Goal: Information Seeking & Learning: Learn about a topic

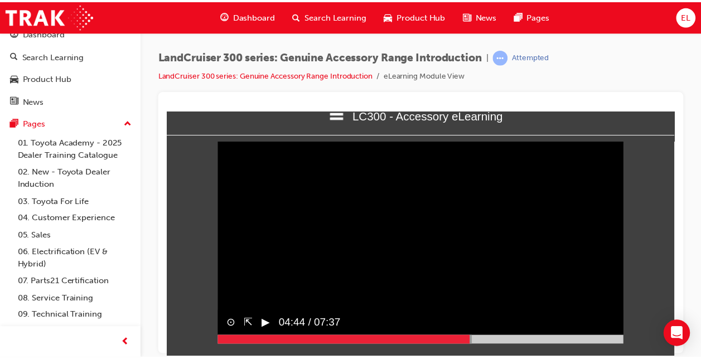
scroll to position [46, 0]
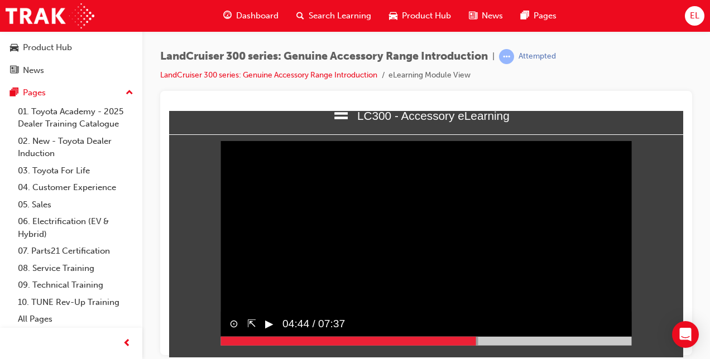
click at [243, 8] on div "Dashboard" at bounding box center [250, 15] width 73 height 23
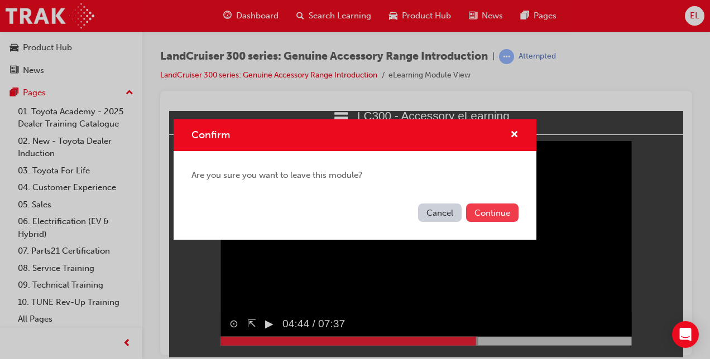
click at [498, 205] on button "Continue" at bounding box center [492, 213] width 52 height 18
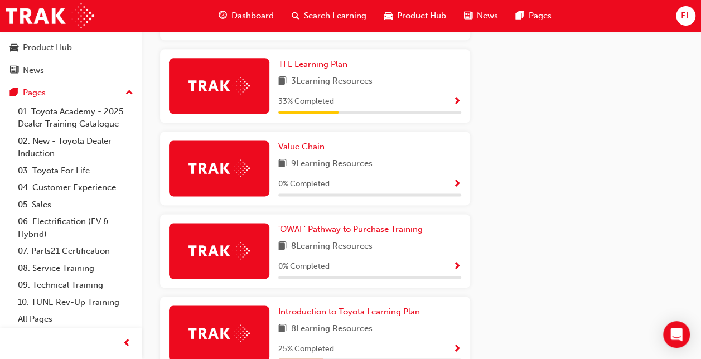
scroll to position [739, 0]
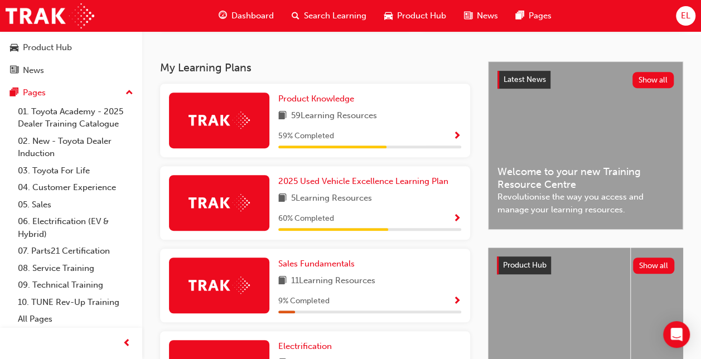
scroll to position [221, 0]
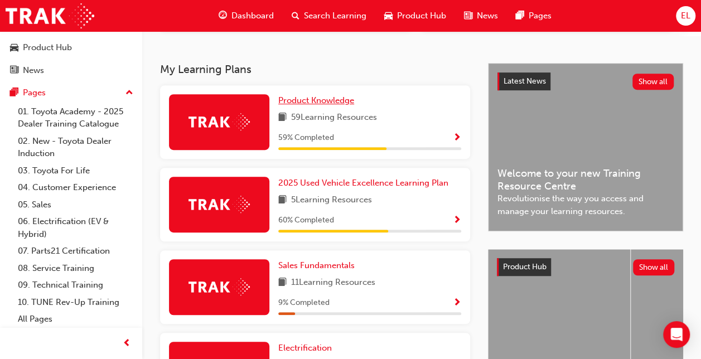
click at [296, 102] on span "Product Knowledge" at bounding box center [316, 100] width 76 height 10
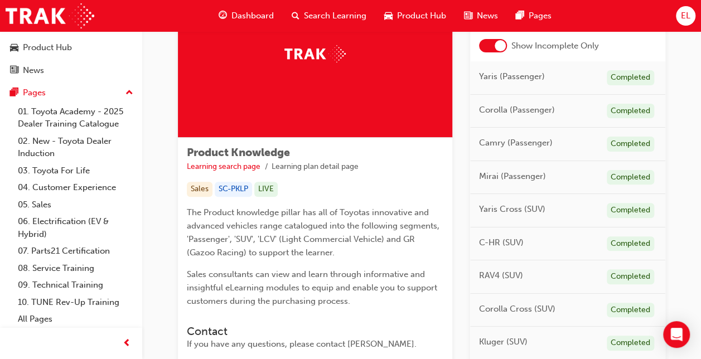
scroll to position [87, 0]
click at [491, 48] on div at bounding box center [493, 46] width 28 height 13
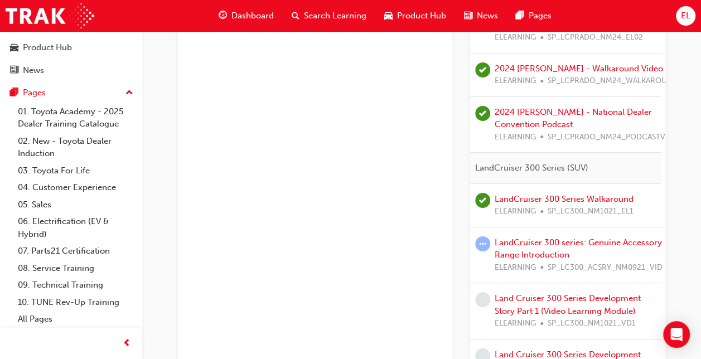
scroll to position [0, 3]
click at [580, 115] on div "2024 [PERSON_NAME] - National Dealer Convention Podcast ELEARNING SP_LCPRADO_NM…" at bounding box center [585, 125] width 179 height 38
click at [520, 238] on link "LandCruiser 300 series: Genuine Accessory Range Introduction" at bounding box center [579, 249] width 167 height 23
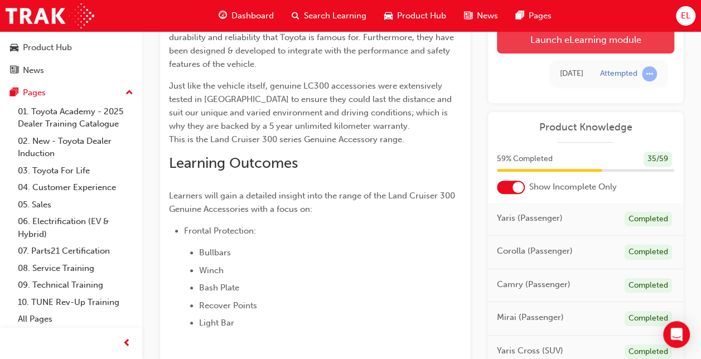
scroll to position [46, 0]
click at [578, 41] on link "Launch eLearning module" at bounding box center [585, 40] width 177 height 28
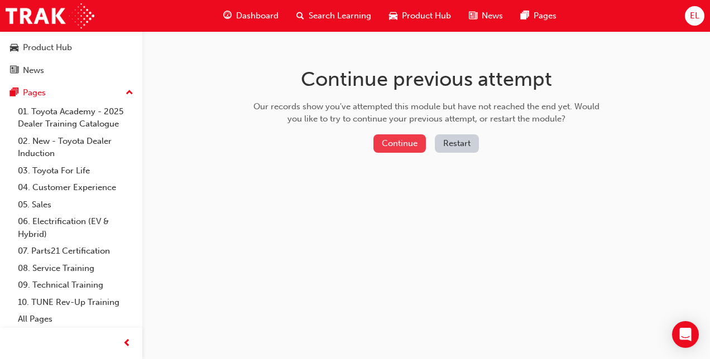
click at [398, 148] on button "Continue" at bounding box center [399, 143] width 52 height 18
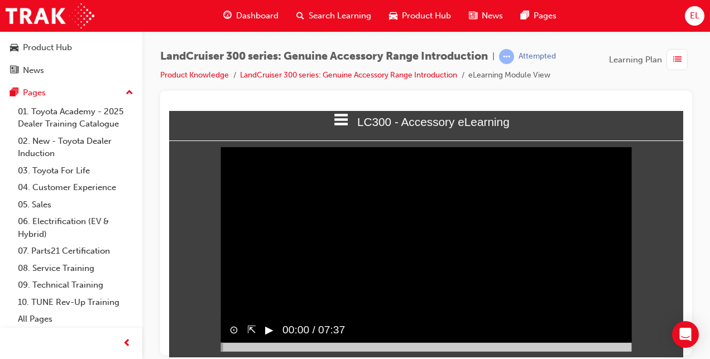
scroll to position [21, 0]
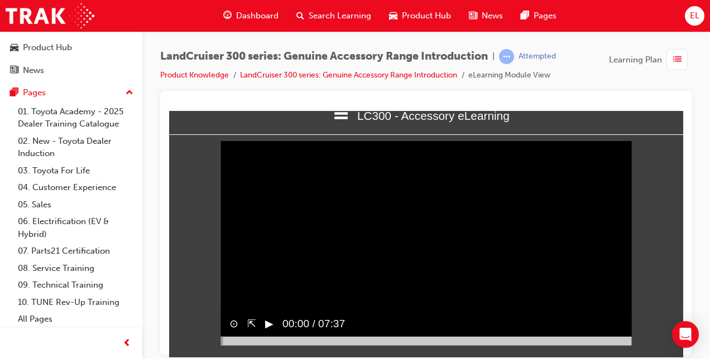
click at [266, 333] on div "▶︎" at bounding box center [264, 323] width 17 height 25
click at [268, 332] on button "‖" at bounding box center [268, 324] width 6 height 16
drag, startPoint x: 281, startPoint y: 336, endPoint x: 270, endPoint y: 339, distance: 11.4
click at [270, 339] on div "⊙ ⇱ ▶︎ 01:49 / 07:37" at bounding box center [425, 328] width 411 height 34
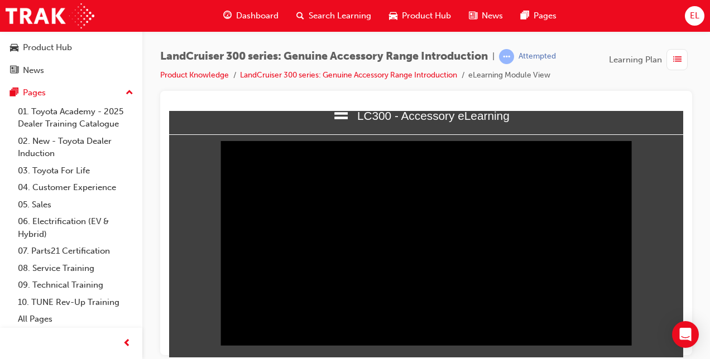
click at [267, 332] on button "‖" at bounding box center [268, 324] width 6 height 16
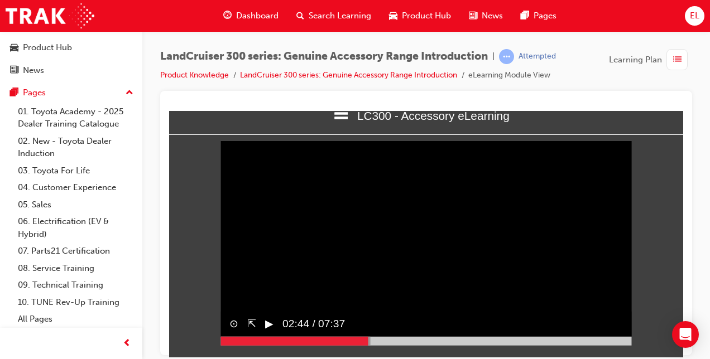
click at [271, 332] on button "▶︎" at bounding box center [269, 324] width 8 height 16
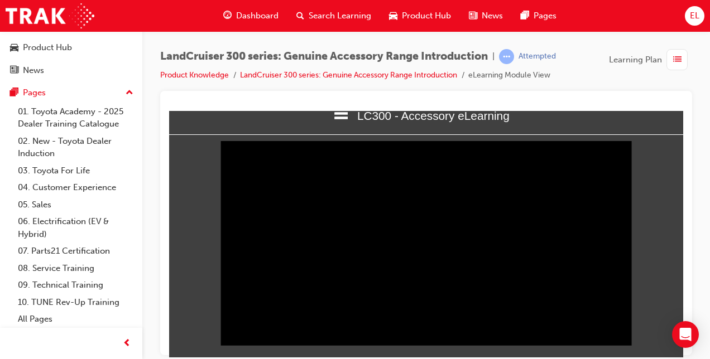
click at [271, 332] on span "02:46 / 07:37" at bounding box center [306, 323] width 71 height 25
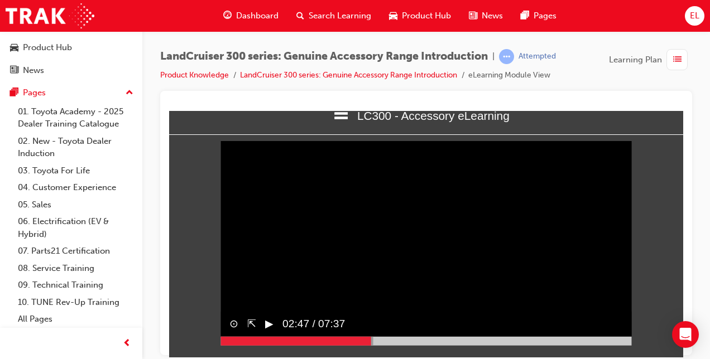
click at [269, 330] on button "▶︎" at bounding box center [269, 324] width 8 height 16
click at [627, 262] on video "Sorry, your browser does not support embedded videos. Download Instead" at bounding box center [425, 242] width 411 height 205
click at [632, 272] on video "Sorry, your browser does not support embedded videos. Download Instead" at bounding box center [425, 242] width 411 height 205
click at [251, 332] on button "⇱" at bounding box center [251, 324] width 9 height 16
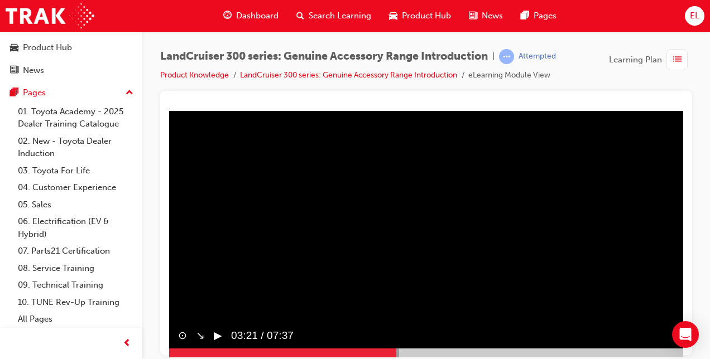
scroll to position [0, 0]
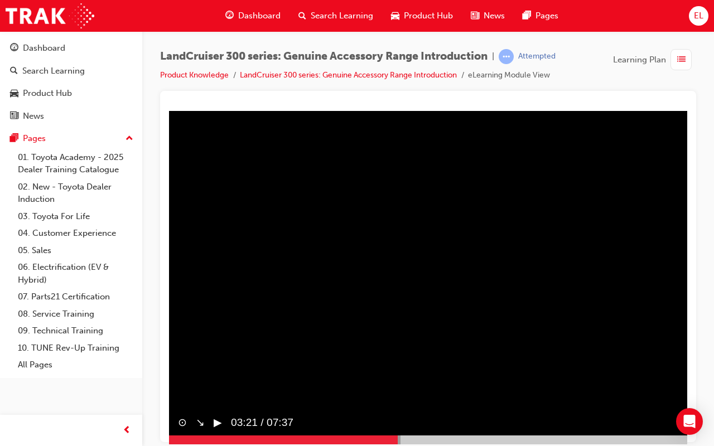
click at [218, 359] on button "▶︎" at bounding box center [218, 423] width 8 height 16
click at [215, 359] on button "‖" at bounding box center [217, 423] width 6 height 16
click at [215, 359] on button "▶︎" at bounding box center [218, 423] width 8 height 16
click at [217, 359] on button "‖" at bounding box center [217, 423] width 6 height 16
click at [218, 359] on button "▶︎" at bounding box center [218, 423] width 8 height 16
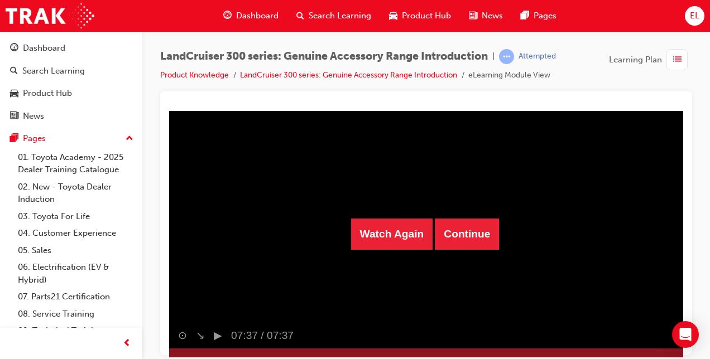
scroll to position [44, 0]
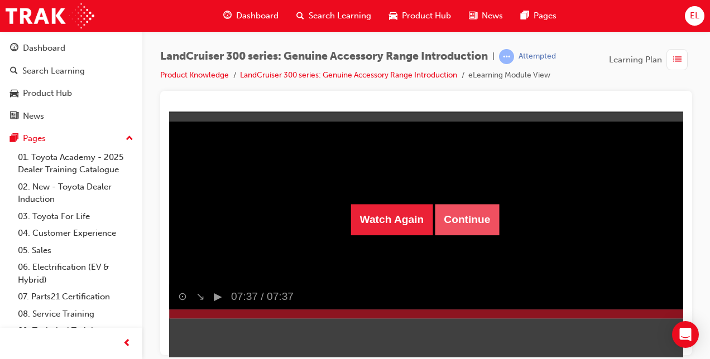
click at [468, 229] on button "Continue" at bounding box center [467, 219] width 64 height 31
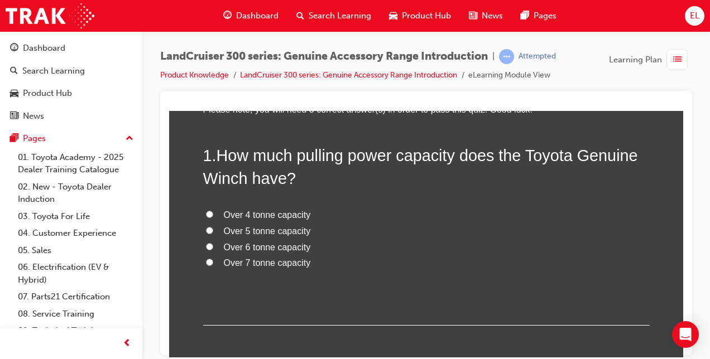
scroll to position [85, 0]
click at [290, 245] on span "Over 6 tonne capacity" at bounding box center [267, 246] width 87 height 9
click at [213, 245] on input "Over 6 tonne capacity" at bounding box center [209, 245] width 7 height 7
radio input "true"
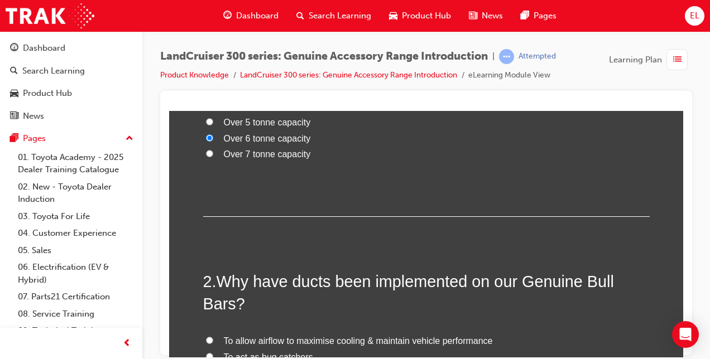
scroll to position [360, 0]
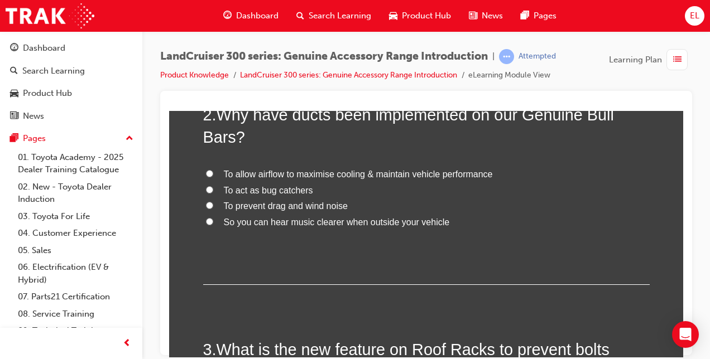
click at [304, 161] on div "2 . Why have ducts been implemented on our Genuine Bull Bars? To allow airflow …" at bounding box center [426, 193] width 446 height 181
click at [323, 179] on label "To allow airflow to maximise cooling & maintain vehicle performance" at bounding box center [426, 174] width 446 height 16
click at [213, 177] on input "To allow airflow to maximise cooling & maintain vehicle performance" at bounding box center [209, 173] width 7 height 7
radio input "true"
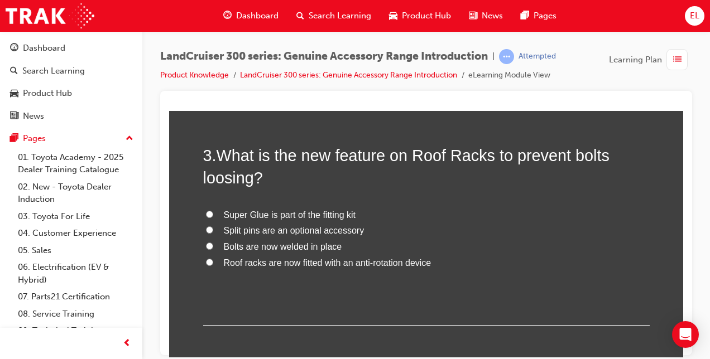
scroll to position [557, 0]
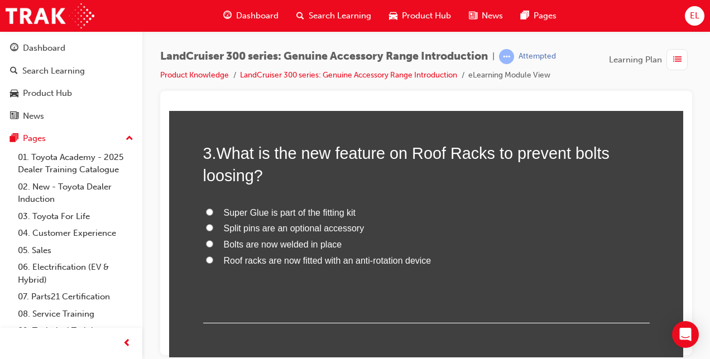
drag, startPoint x: 453, startPoint y: 294, endPoint x: 398, endPoint y: 258, distance: 65.6
click at [398, 258] on span "Roof racks are now fitted with an anti-rotation device" at bounding box center [328, 260] width 208 height 9
click at [213, 258] on input "Roof racks are now fitted with an anti-rotation device" at bounding box center [209, 259] width 7 height 7
radio input "true"
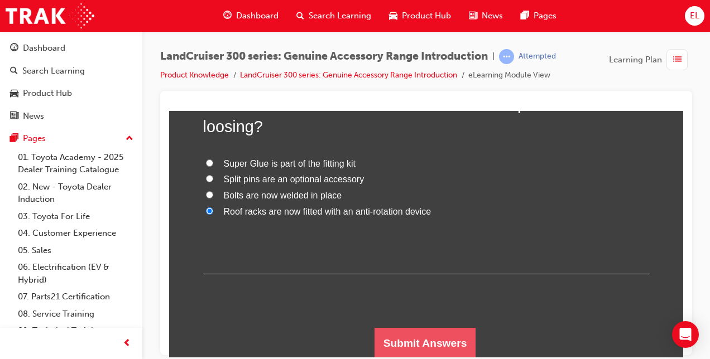
click at [436, 329] on button "Submit Answers" at bounding box center [425, 343] width 102 height 31
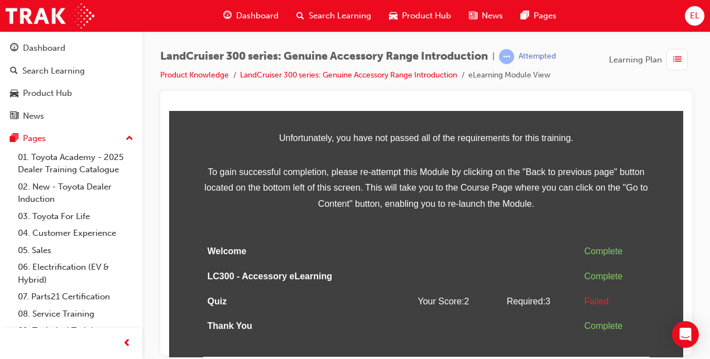
scroll to position [0, 0]
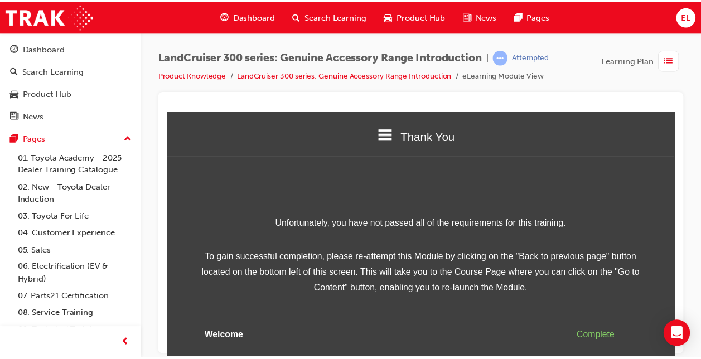
click at [436, 316] on div "Unfortunately, you have not passed all of the requirements for this training. T…" at bounding box center [424, 328] width 446 height 227
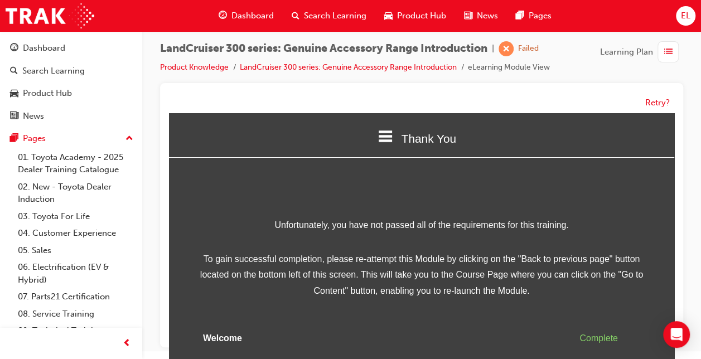
scroll to position [84, 0]
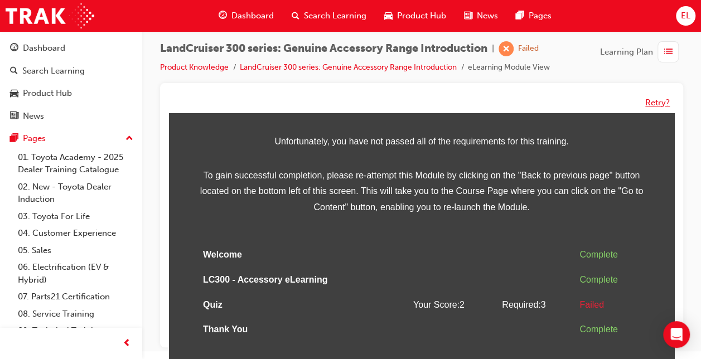
click at [653, 102] on button "Retry?" at bounding box center [658, 103] width 25 height 13
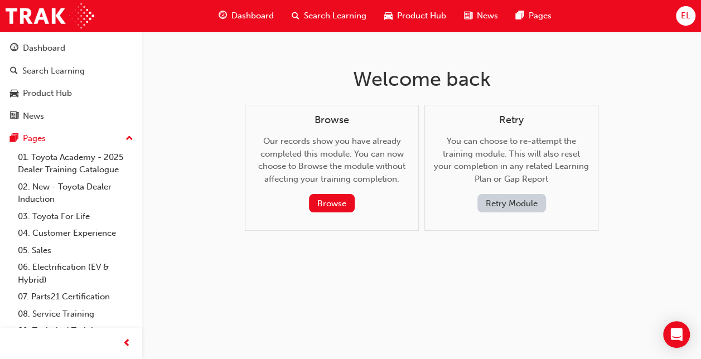
scroll to position [0, 0]
click at [526, 206] on button "Retry Module" at bounding box center [516, 203] width 69 height 18
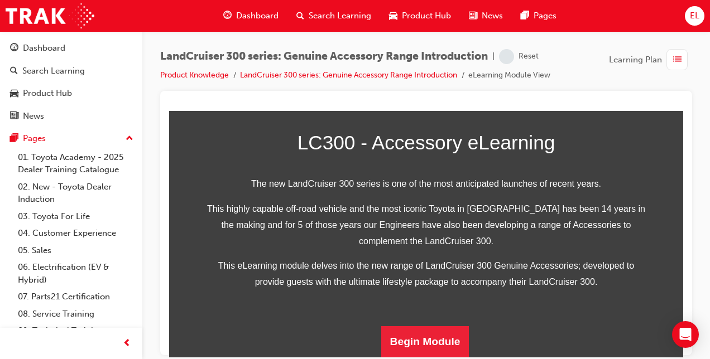
scroll to position [367, 0]
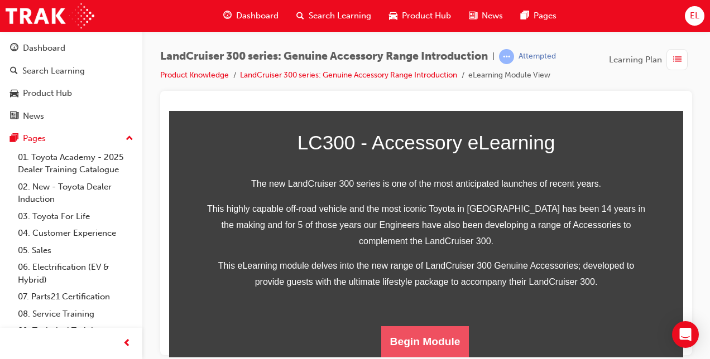
drag, startPoint x: 416, startPoint y: 334, endPoint x: 396, endPoint y: 341, distance: 21.7
click at [396, 341] on button "Begin Module" at bounding box center [425, 341] width 88 height 31
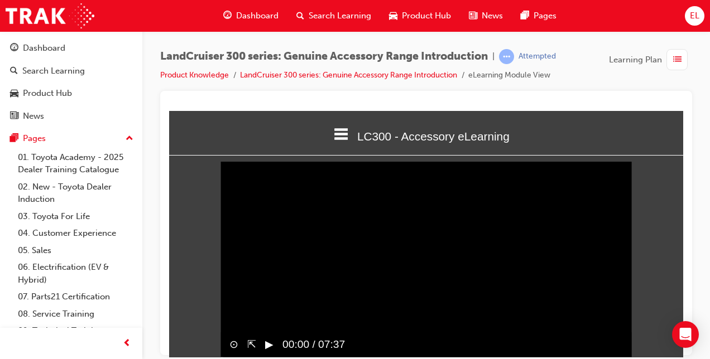
scroll to position [21, 0]
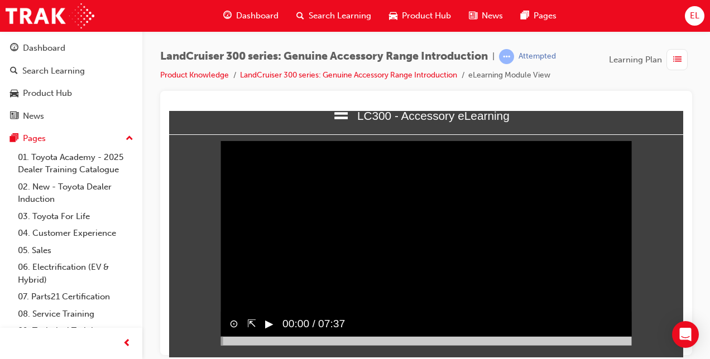
click at [272, 332] on button "▶︎" at bounding box center [269, 324] width 8 height 16
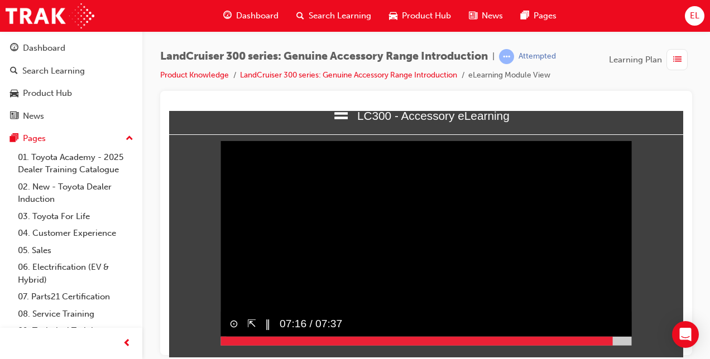
click at [613, 345] on div at bounding box center [425, 340] width 411 height 9
click at [616, 345] on div at bounding box center [425, 340] width 411 height 9
click at [622, 345] on div at bounding box center [425, 340] width 411 height 9
click at [628, 345] on div at bounding box center [425, 340] width 411 height 9
click at [271, 332] on button "▶︎" at bounding box center [269, 324] width 8 height 16
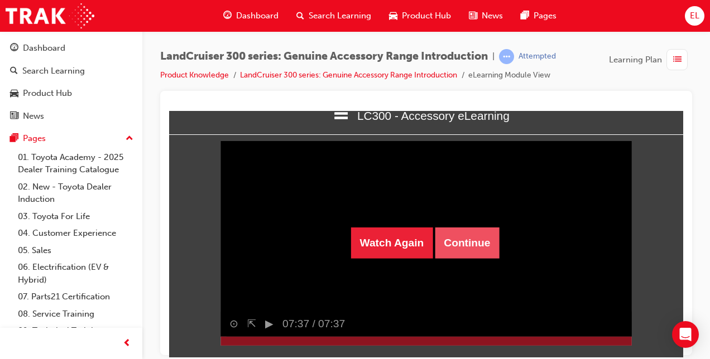
click at [481, 244] on button "Continue" at bounding box center [467, 242] width 64 height 31
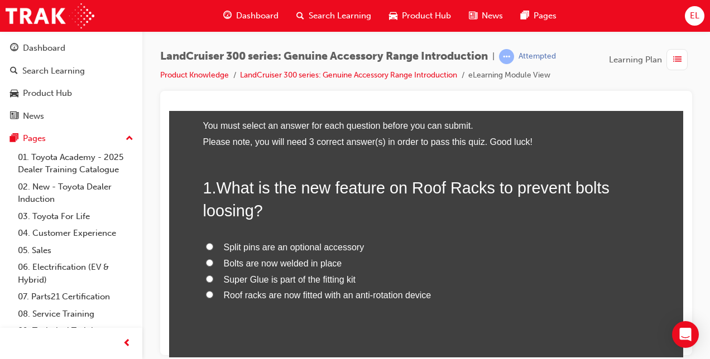
scroll to position [54, 0]
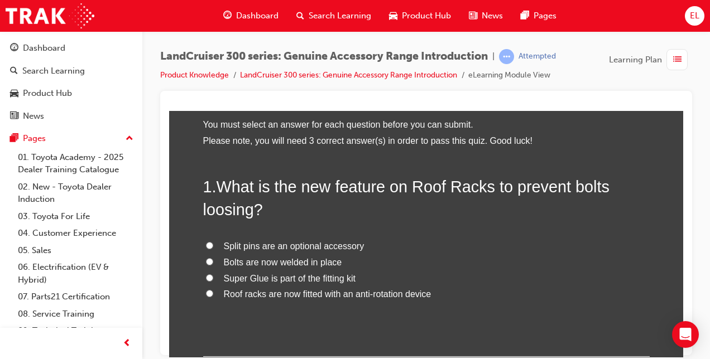
click at [291, 296] on span "Roof racks are now fitted with an anti-rotation device" at bounding box center [328, 293] width 208 height 9
click at [213, 296] on input "Roof racks are now fitted with an anti-rotation device" at bounding box center [209, 293] width 7 height 7
radio input "true"
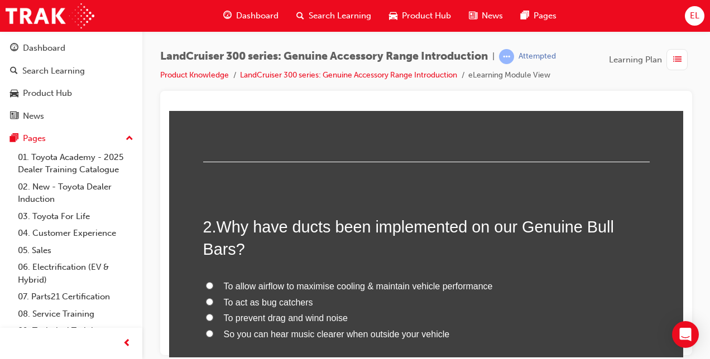
scroll to position [249, 0]
click at [326, 283] on span "To allow airflow to maximise cooling & maintain vehicle performance" at bounding box center [358, 285] width 269 height 9
click at [213, 283] on input "To allow airflow to maximise cooling & maintain vehicle performance" at bounding box center [209, 284] width 7 height 7
radio input "true"
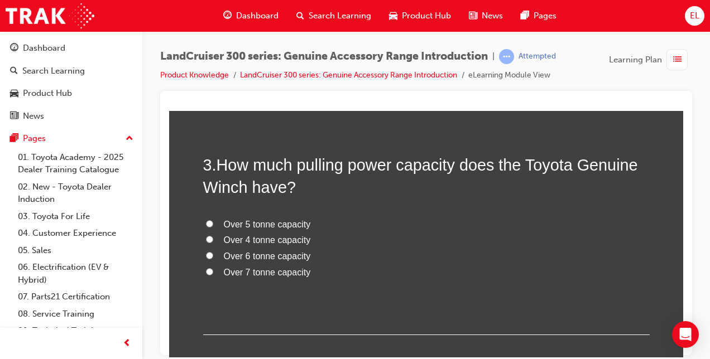
scroll to position [546, 0]
click at [294, 276] on span "Over 7 tonne capacity" at bounding box center [267, 271] width 87 height 9
click at [213, 275] on input "Over 7 tonne capacity" at bounding box center [209, 270] width 7 height 7
radio input "true"
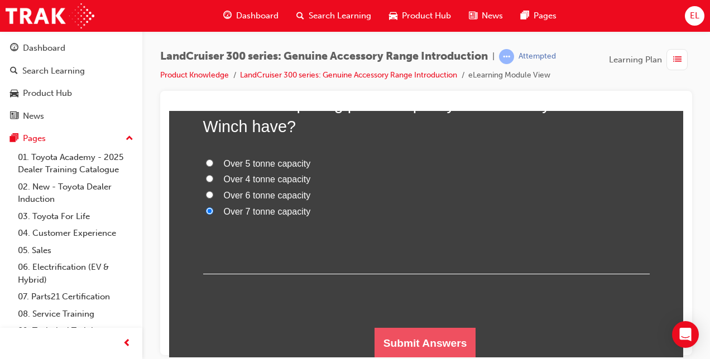
click at [411, 344] on button "Submit Answers" at bounding box center [425, 343] width 102 height 31
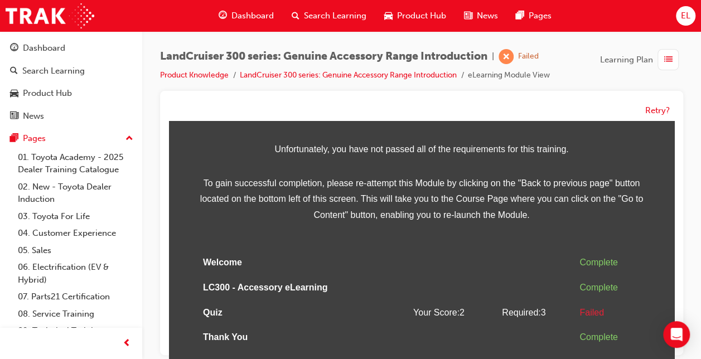
scroll to position [8, 0]
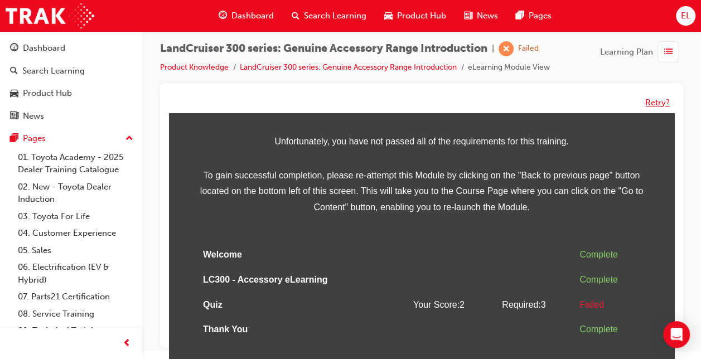
click at [655, 100] on button "Retry?" at bounding box center [658, 103] width 25 height 13
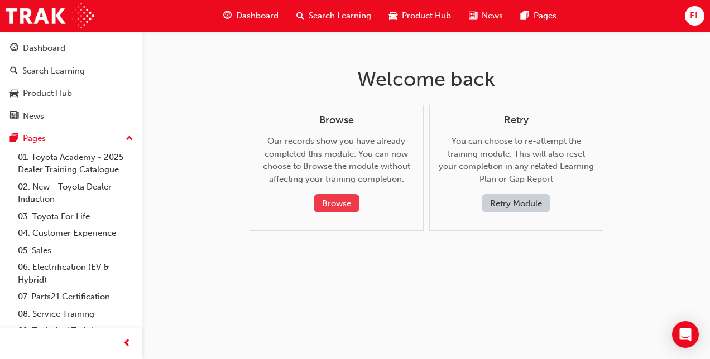
click at [337, 208] on button "Browse" at bounding box center [337, 203] width 46 height 18
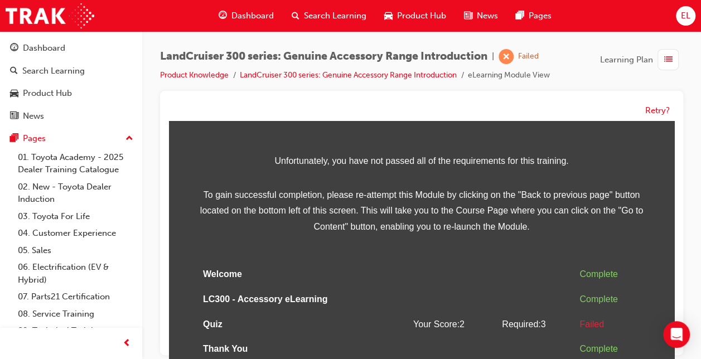
scroll to position [84, 0]
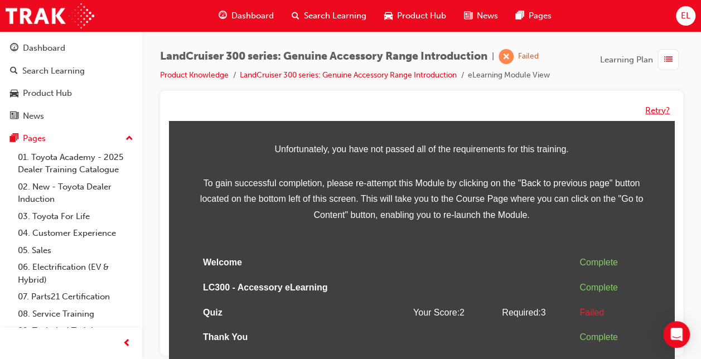
click at [651, 107] on button "Retry?" at bounding box center [658, 110] width 25 height 13
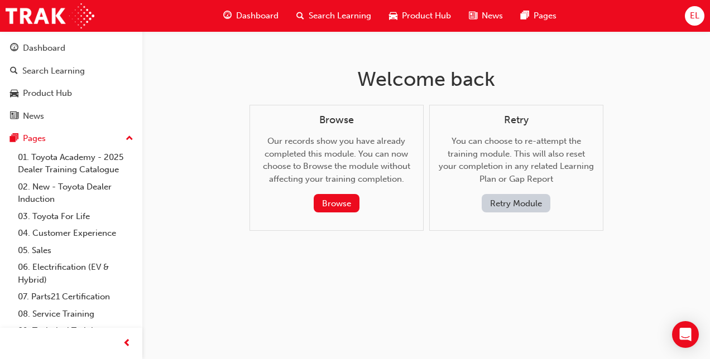
click at [513, 194] on button "Retry Module" at bounding box center [516, 203] width 69 height 18
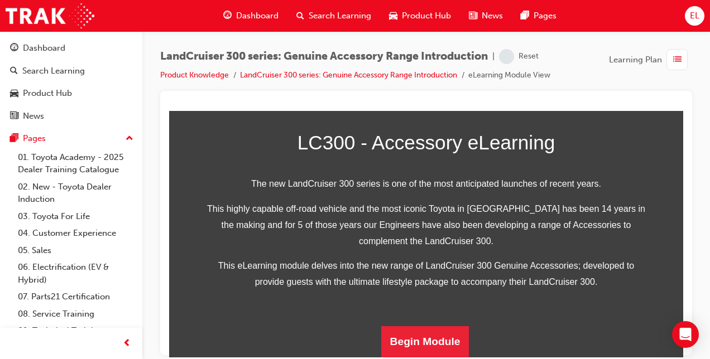
scroll to position [367, 0]
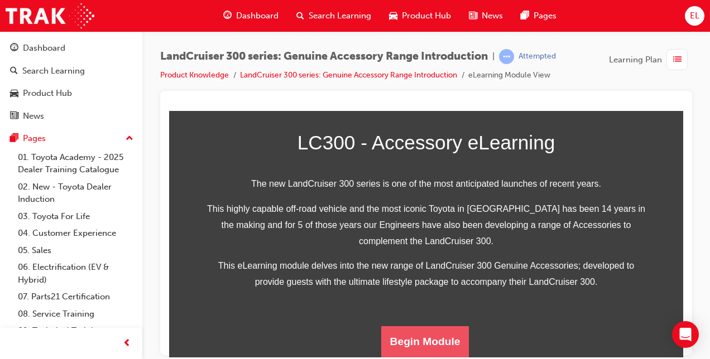
click at [430, 335] on button "Begin Module" at bounding box center [425, 341] width 88 height 31
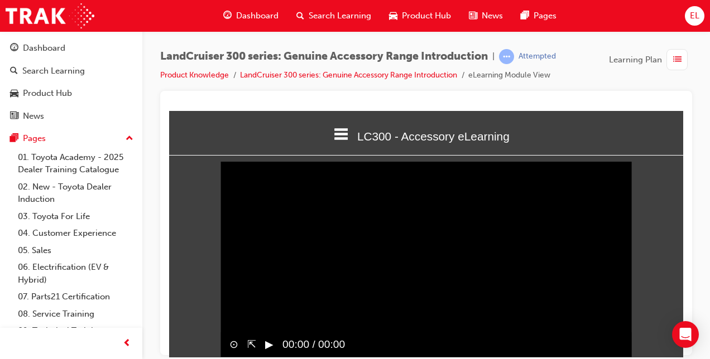
click at [625, 357] on div at bounding box center [425, 361] width 411 height 9
click at [269, 352] on button "▶︎" at bounding box center [269, 344] width 8 height 16
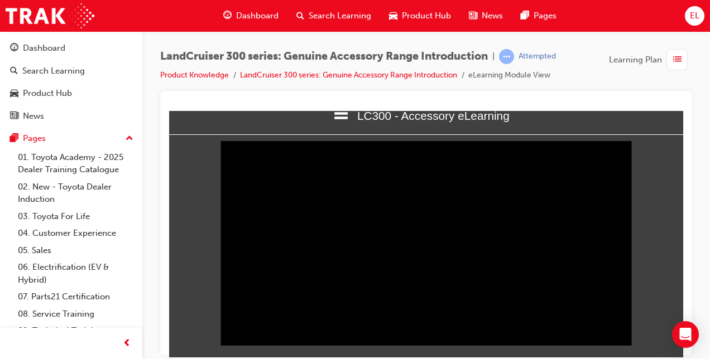
click at [624, 345] on div at bounding box center [425, 340] width 411 height 9
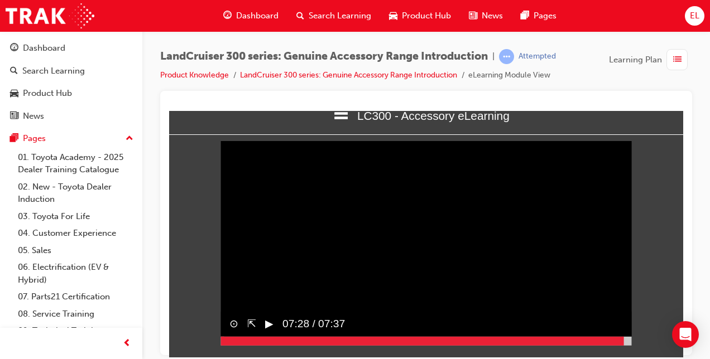
click at [267, 332] on button "▶︎" at bounding box center [269, 324] width 8 height 16
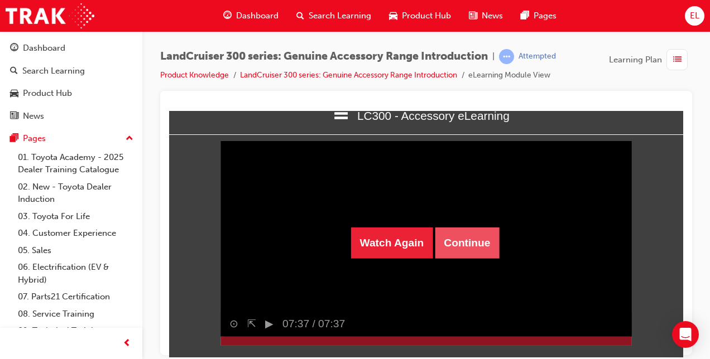
click at [470, 235] on button "Continue" at bounding box center [467, 242] width 64 height 31
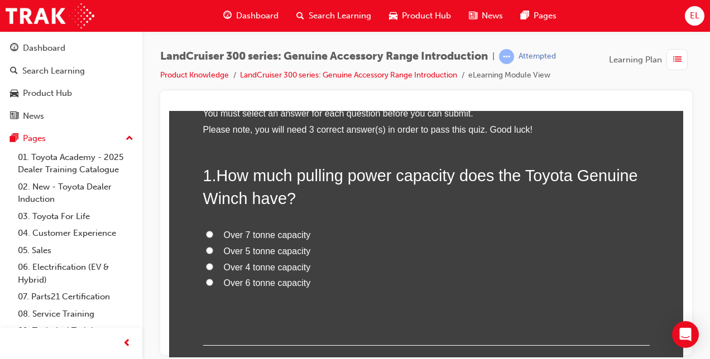
scroll to position [64, 0]
click at [257, 270] on span "Over 4 tonne capacity" at bounding box center [267, 267] width 87 height 9
click at [213, 270] on input "Over 4 tonne capacity" at bounding box center [209, 267] width 7 height 7
radio input "true"
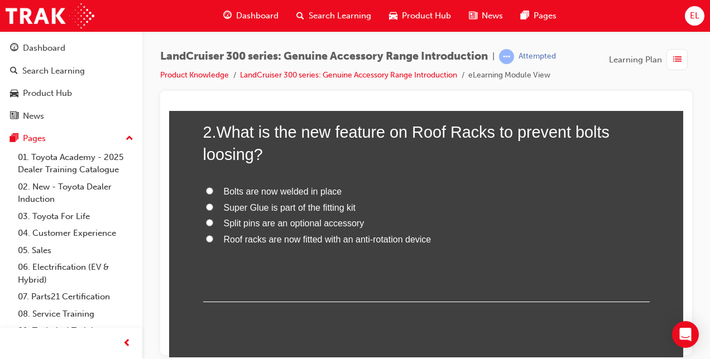
scroll to position [315, 0]
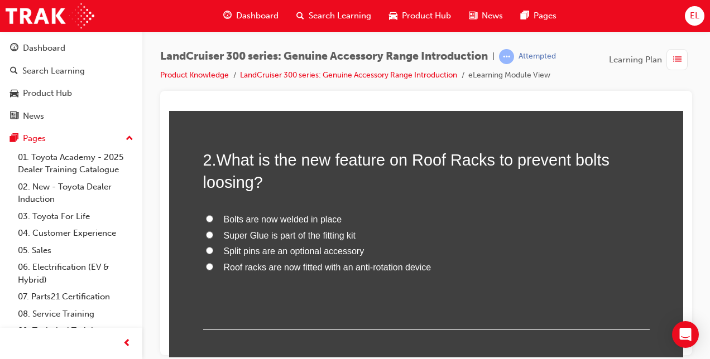
click at [320, 266] on span "Roof racks are now fitted with an anti-rotation device" at bounding box center [328, 266] width 208 height 9
click at [213, 266] on input "Roof racks are now fitted with an anti-rotation device" at bounding box center [209, 266] width 7 height 7
radio input "true"
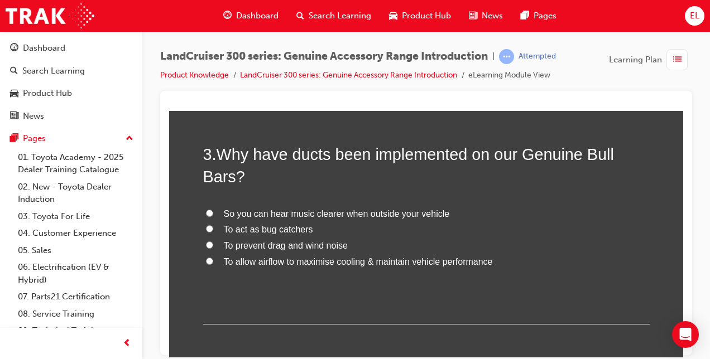
scroll to position [556, 0]
click at [357, 256] on span "To allow airflow to maximise cooling & maintain vehicle performance" at bounding box center [358, 260] width 269 height 9
click at [213, 257] on input "To allow airflow to maximise cooling & maintain vehicle performance" at bounding box center [209, 260] width 7 height 7
radio input "true"
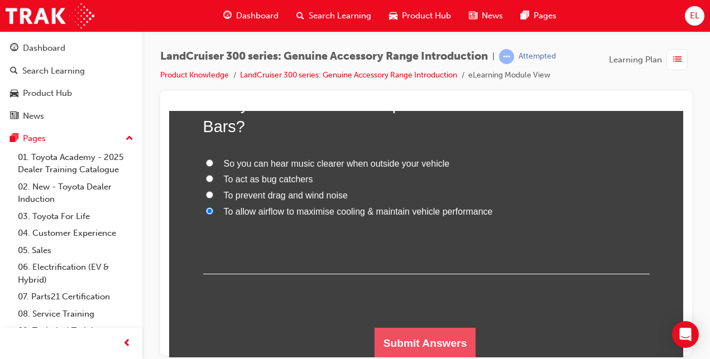
click at [438, 354] on button "Submit Answers" at bounding box center [425, 343] width 102 height 31
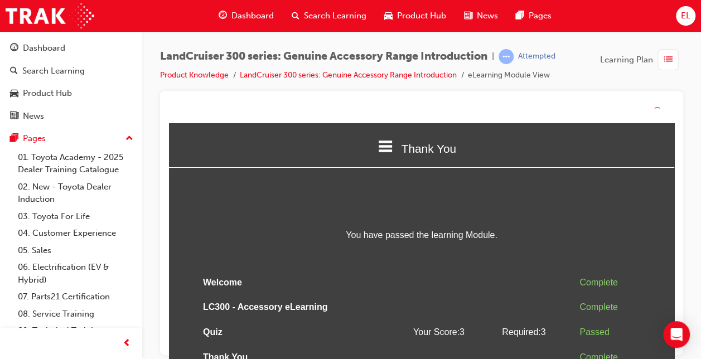
scroll to position [18, 0]
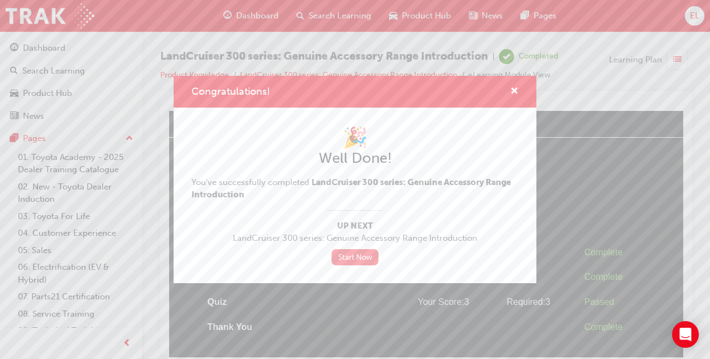
click at [358, 258] on link "Start Now" at bounding box center [354, 257] width 47 height 16
click at [358, 256] on link "Start Now" at bounding box center [354, 257] width 47 height 16
click at [511, 87] on span "cross-icon" at bounding box center [514, 92] width 8 height 10
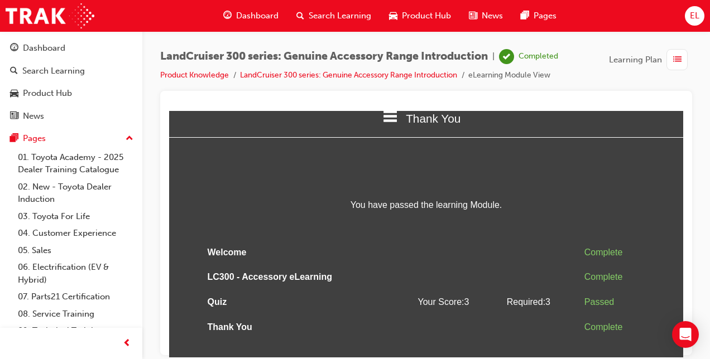
click at [257, 17] on span "Dashboard" at bounding box center [257, 15] width 42 height 13
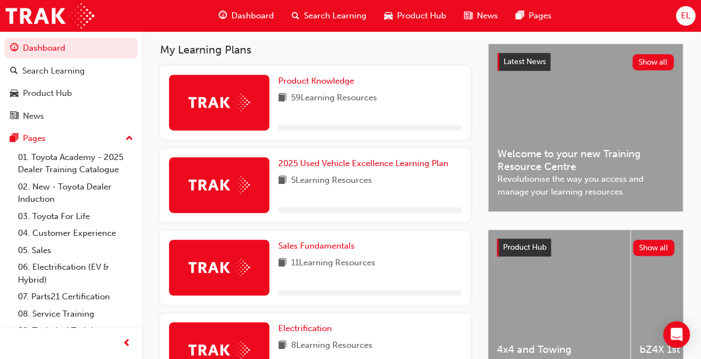
scroll to position [239, 0]
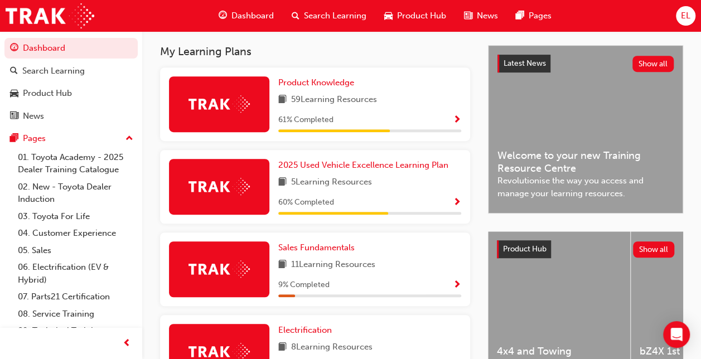
click at [326, 121] on span "61 % Completed" at bounding box center [305, 120] width 55 height 13
click at [333, 93] on div "Product Knowledge 59 Learning Resources 61 % Completed" at bounding box center [369, 104] width 183 height 56
click at [314, 82] on span "Product Knowledge" at bounding box center [316, 83] width 76 height 10
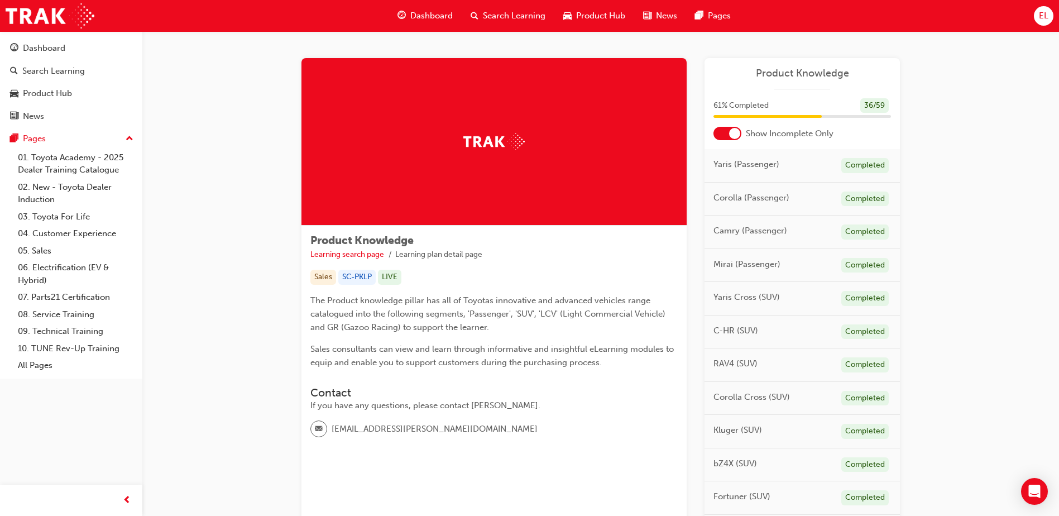
click at [709, 132] on div "Show Incomplete Only" at bounding box center [801, 133] width 195 height 13
click at [709, 133] on div at bounding box center [734, 133] width 11 height 11
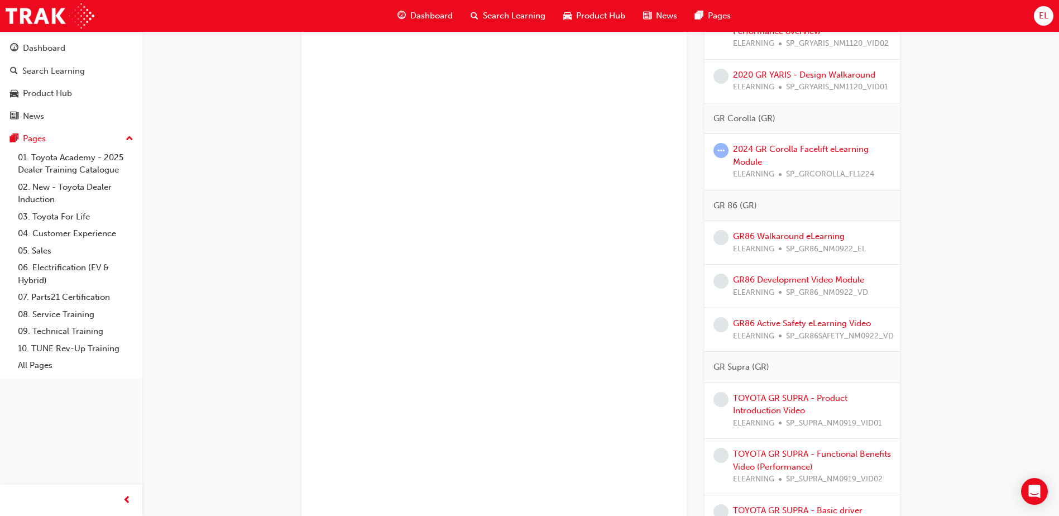
scroll to position [2902, 0]
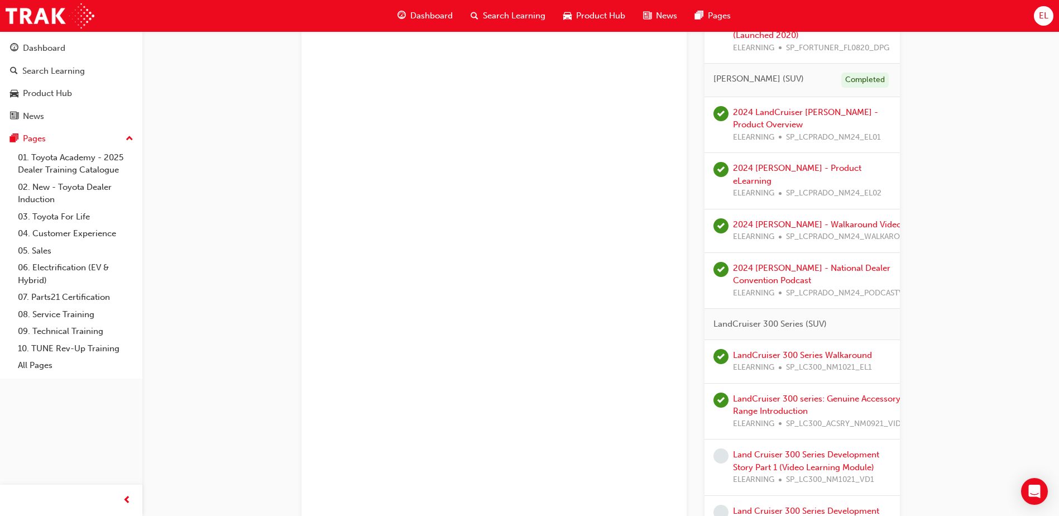
scroll to position [1813, 0]
